Goal: Information Seeking & Learning: Learn about a topic

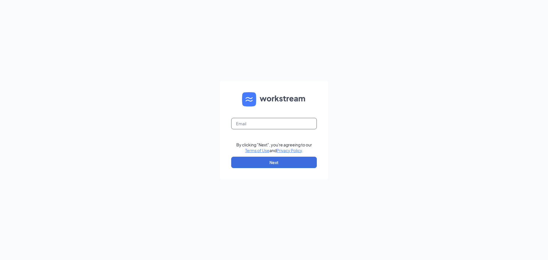
click at [245, 123] on input "text" at bounding box center [274, 123] width 86 height 11
type input "[PERSON_NAME][EMAIL_ADDRESS][DOMAIN_NAME]"
click at [250, 161] on button "Next" at bounding box center [274, 162] width 86 height 11
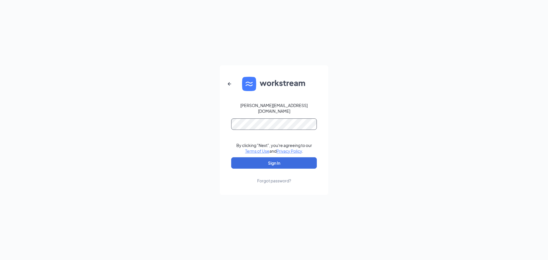
click at [231, 157] on button "Sign In" at bounding box center [274, 162] width 86 height 11
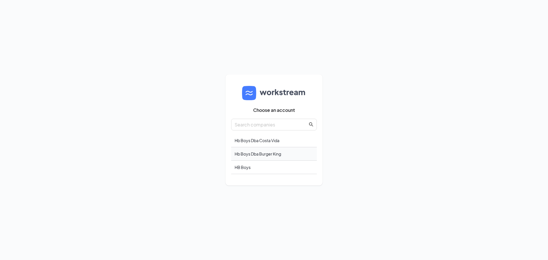
click at [251, 155] on div "Hb Boys Dba Burger King" at bounding box center [274, 153] width 86 height 13
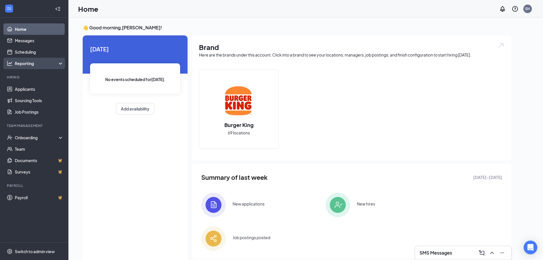
click at [23, 63] on div "Reporting" at bounding box center [39, 63] width 49 height 6
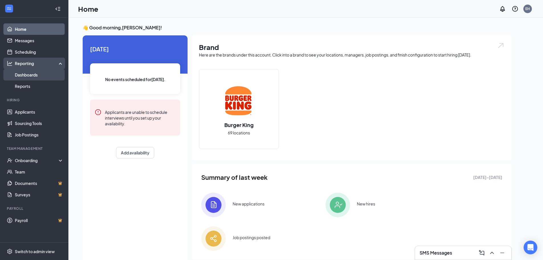
click at [36, 74] on link "Dashboards" at bounding box center [39, 74] width 49 height 11
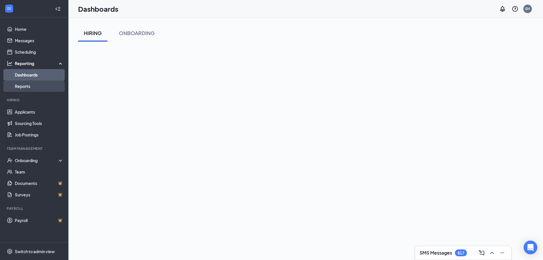
click at [31, 85] on link "Reports" at bounding box center [39, 85] width 49 height 11
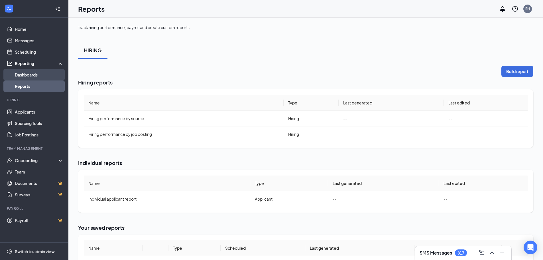
click at [26, 72] on link "Dashboards" at bounding box center [39, 74] width 49 height 11
